Goal: Check status: Check status

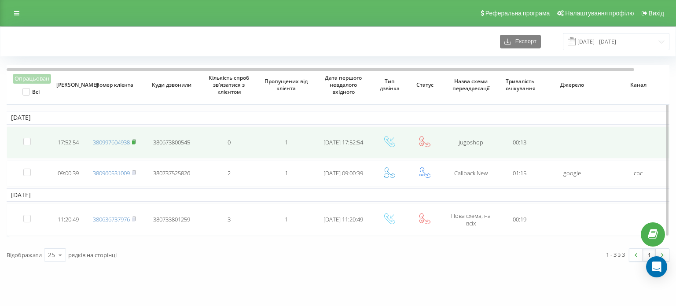
click at [134, 142] on rect at bounding box center [133, 142] width 3 height 4
click at [136, 141] on icon at bounding box center [134, 141] width 4 height 5
